Goal: Navigation & Orientation: Go to known website

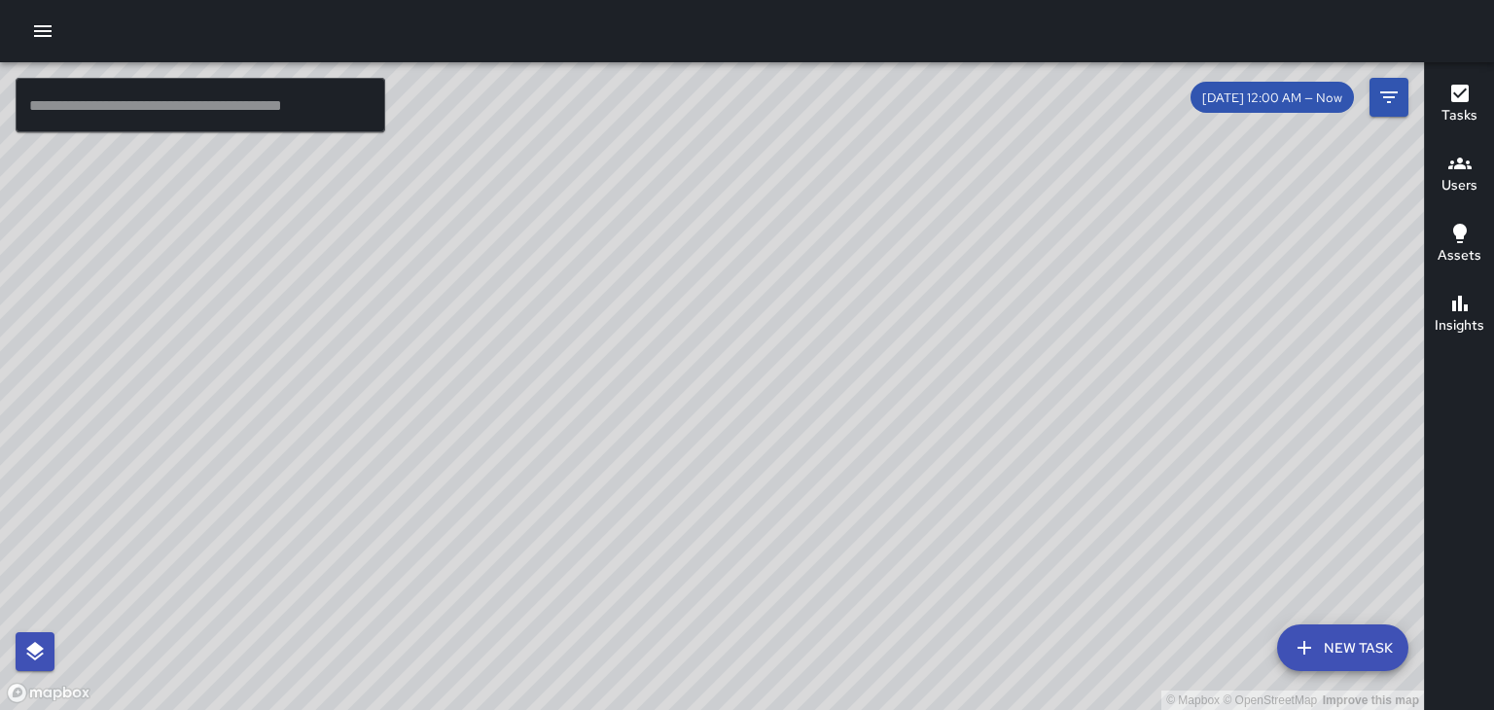
scroll to position [890, 0]
drag, startPoint x: 0, startPoint y: 0, endPoint x: 90, endPoint y: 59, distance: 108.2
